Goal: Information Seeking & Learning: Learn about a topic

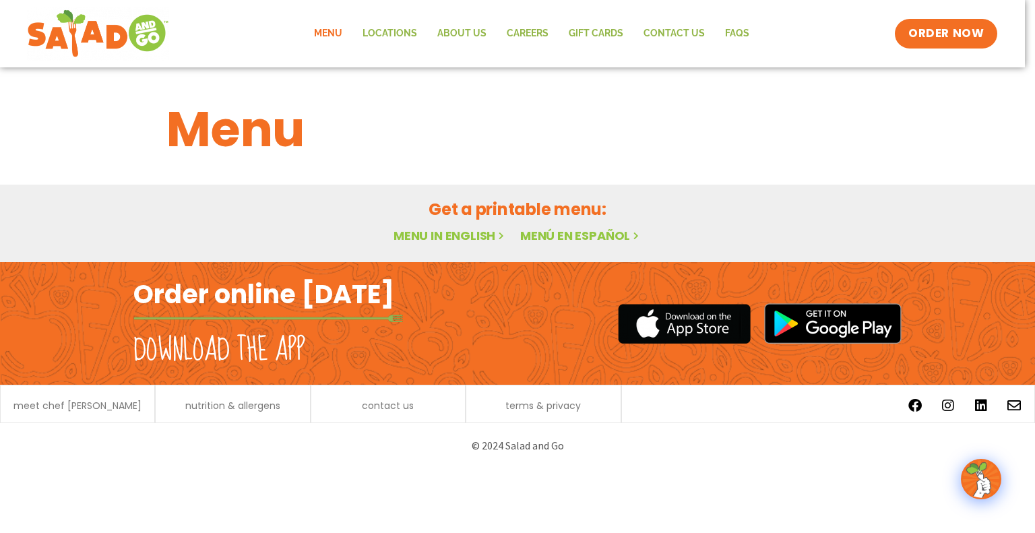
click at [358, 145] on h1 "Menu" at bounding box center [517, 129] width 702 height 73
click at [231, 127] on h1 "Menu" at bounding box center [517, 129] width 702 height 73
click at [447, 240] on link "Menu in English" at bounding box center [449, 235] width 113 height 17
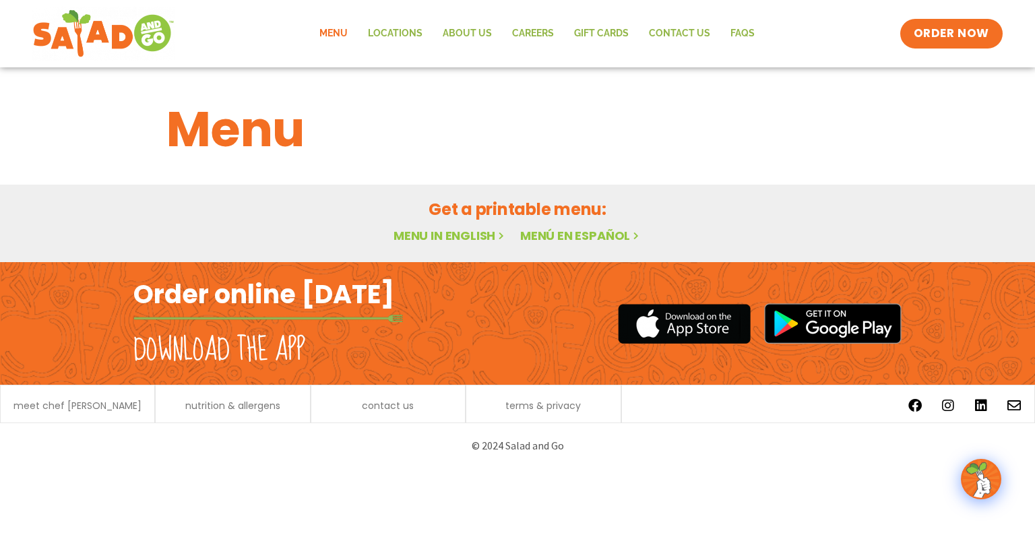
click at [422, 235] on link "Menu in English" at bounding box center [449, 235] width 113 height 17
click at [228, 343] on h2 "Download the app" at bounding box center [219, 350] width 172 height 38
click at [247, 304] on h2 "Order online [DATE]" at bounding box center [263, 293] width 261 height 33
click at [741, 191] on div "Get a printable menu: Menu in English Menú en español" at bounding box center [517, 223] width 1035 height 77
click at [331, 33] on link "Menu" at bounding box center [333, 33] width 48 height 31
